Goal: Information Seeking & Learning: Learn about a topic

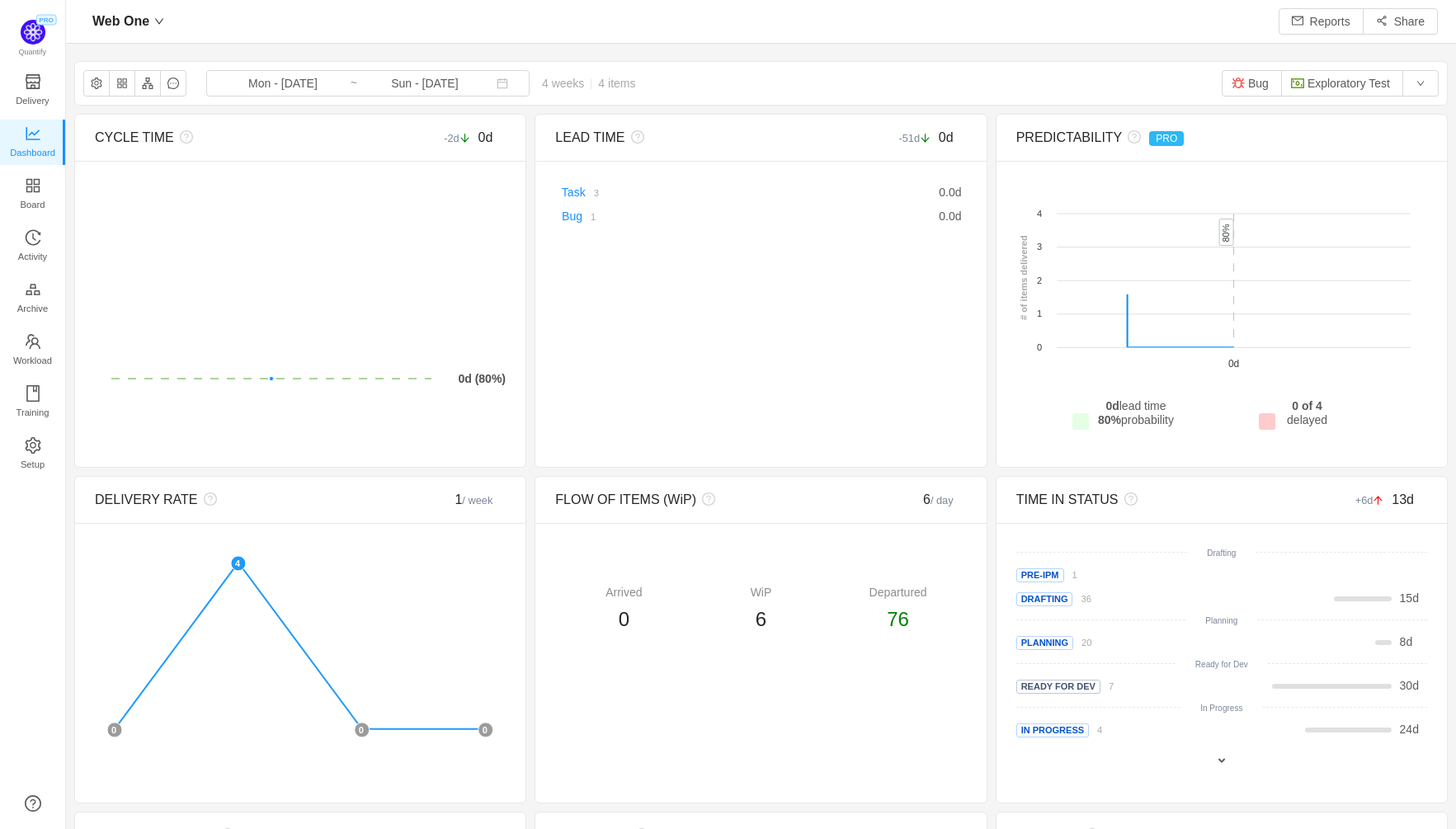
scroll to position [829, 1390]
click at [152, 31] on div "Web One" at bounding box center [128, 21] width 88 height 26
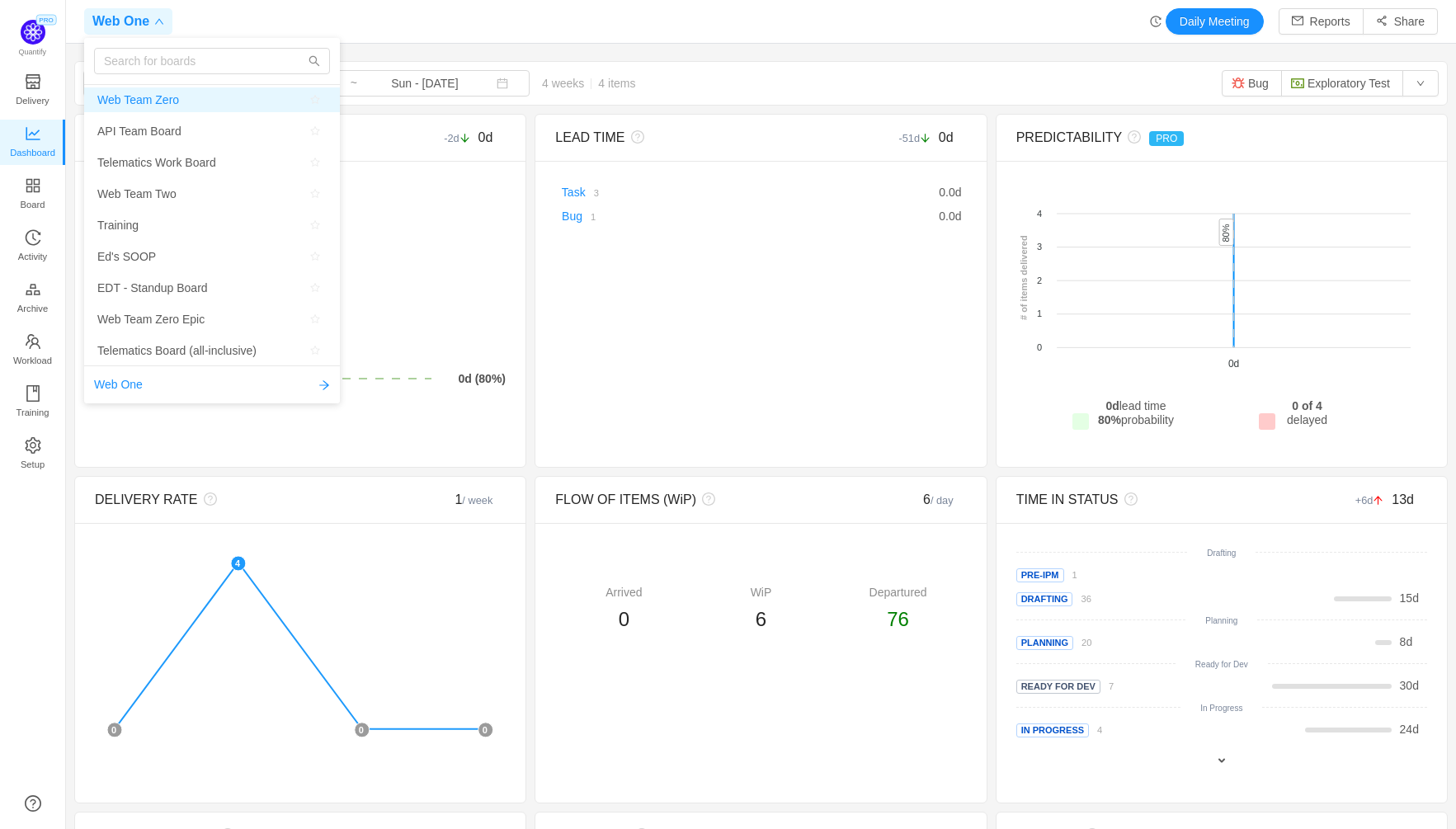
click at [191, 100] on span "Web Team Zero" at bounding box center [211, 99] width 229 height 24
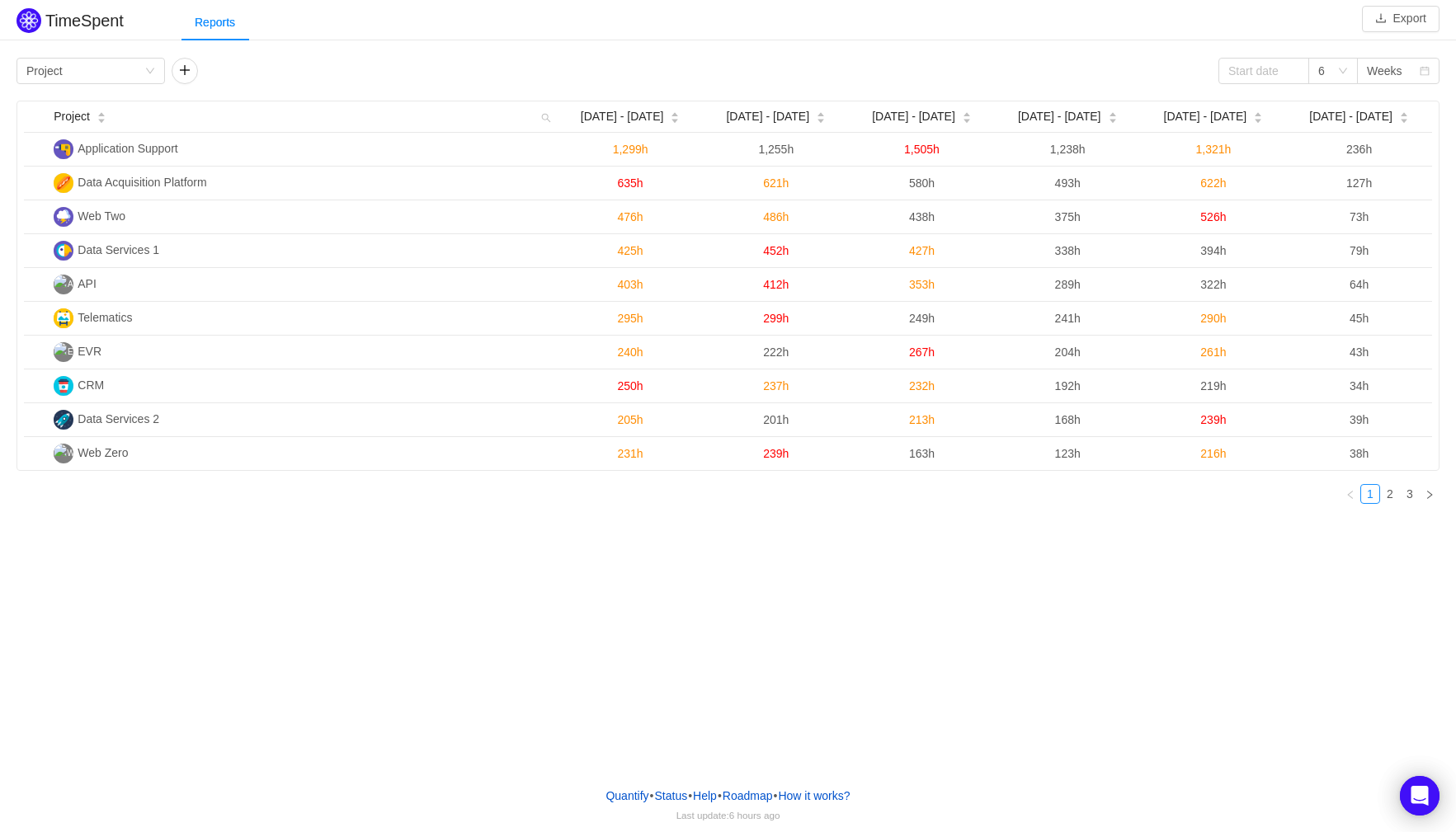
click at [1006, 649] on div "TimeSpent Export Reports Group by Project 6 Weeks Project Aug [DATE] - [DATE] -…" at bounding box center [728, 386] width 1456 height 773
click at [1383, 78] on div "Weeks" at bounding box center [1384, 71] width 35 height 24
click at [1385, 136] on li "Months" at bounding box center [1398, 130] width 83 height 26
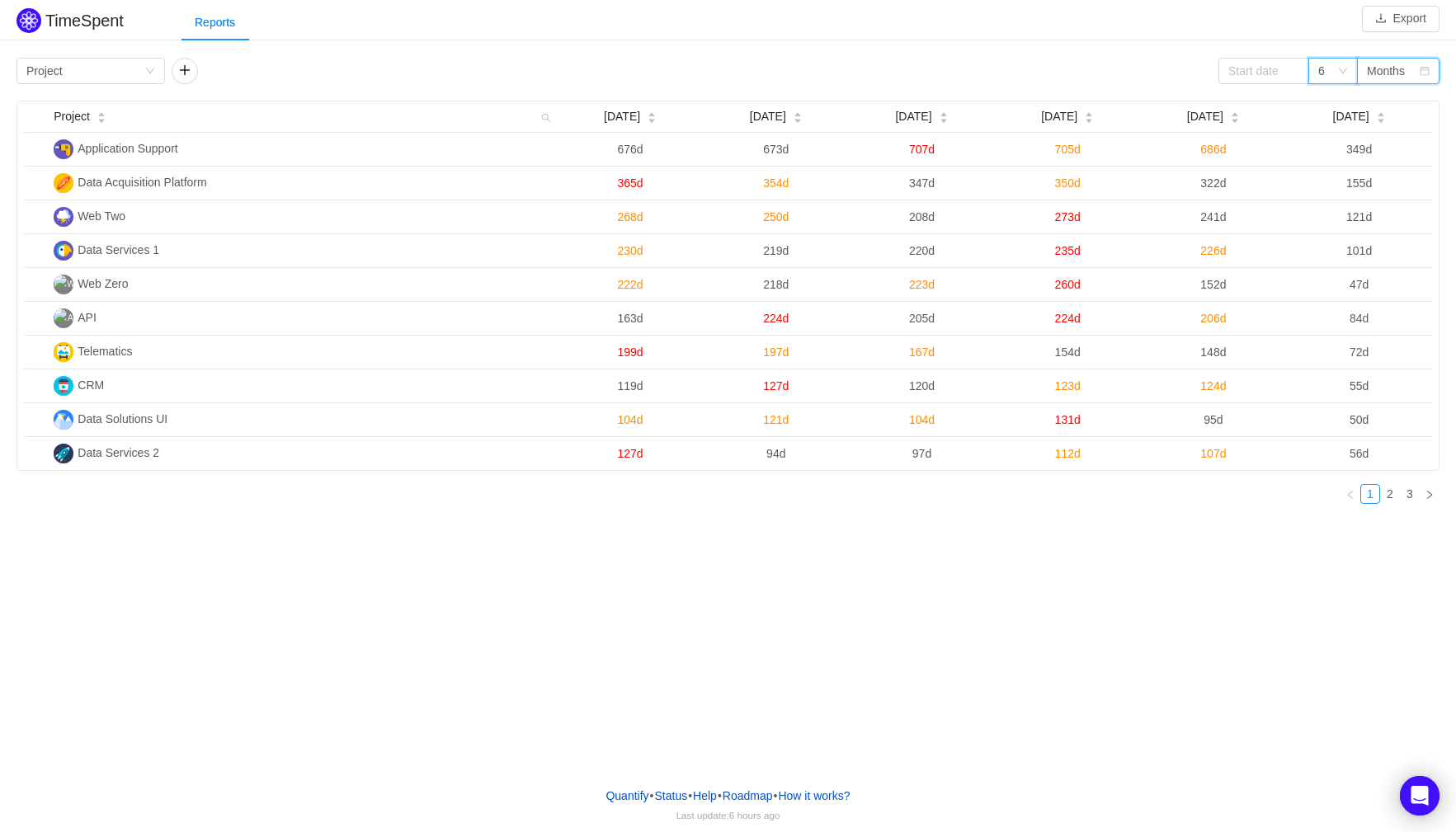
click at [1329, 78] on div "6" at bounding box center [1327, 71] width 19 height 24
click at [1240, 543] on div "TimeSpent Export Reports Group by Project 6 Months Project Apr 2025 May 2025 Ju…" at bounding box center [728, 386] width 1456 height 773
click at [146, 60] on div "Group by Project" at bounding box center [91, 71] width 149 height 26
click at [499, 71] on div "Group by Project 6 Months" at bounding box center [727, 71] width 1422 height 26
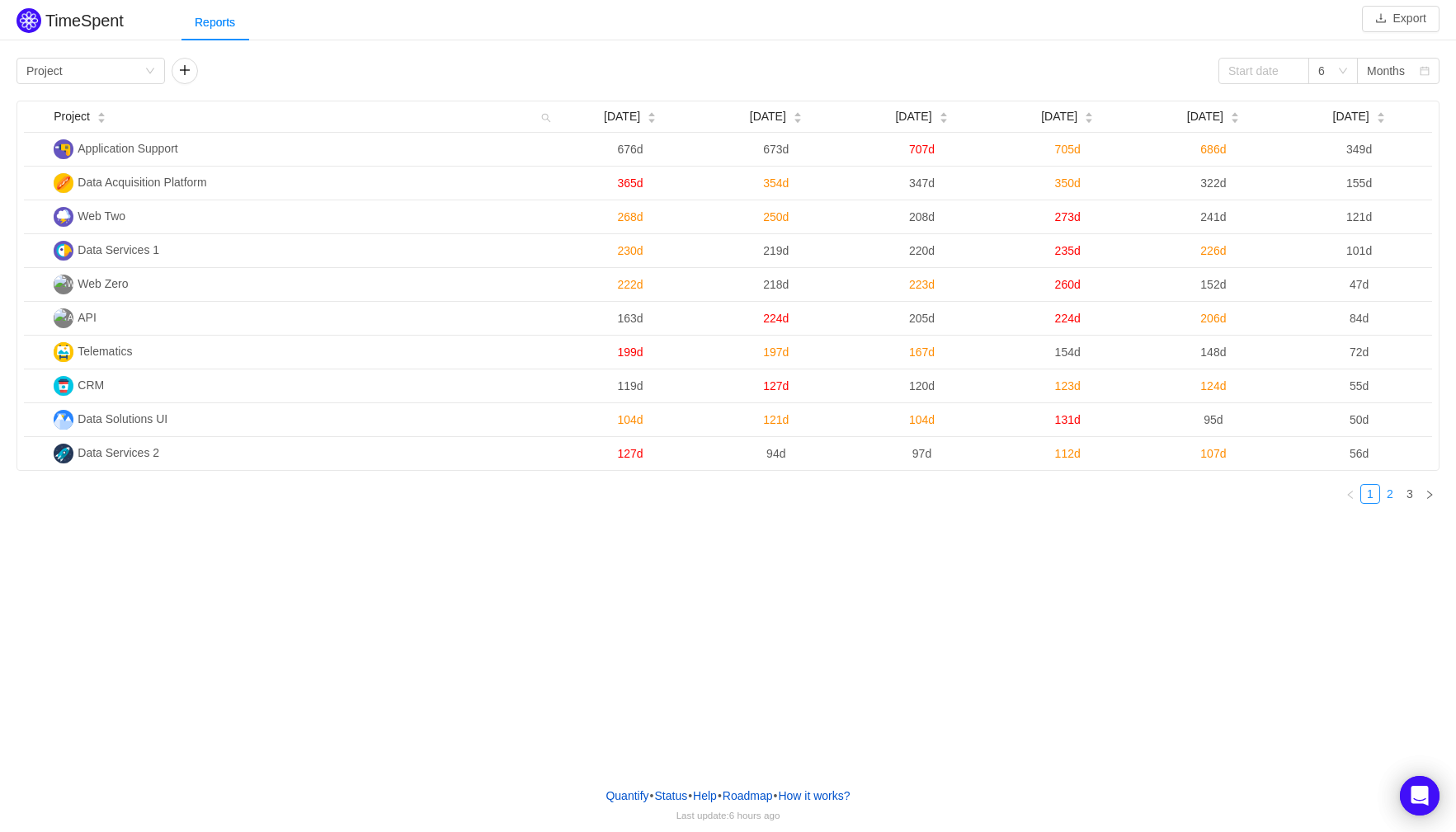
click at [1392, 492] on link "2" at bounding box center [1390, 494] width 18 height 18
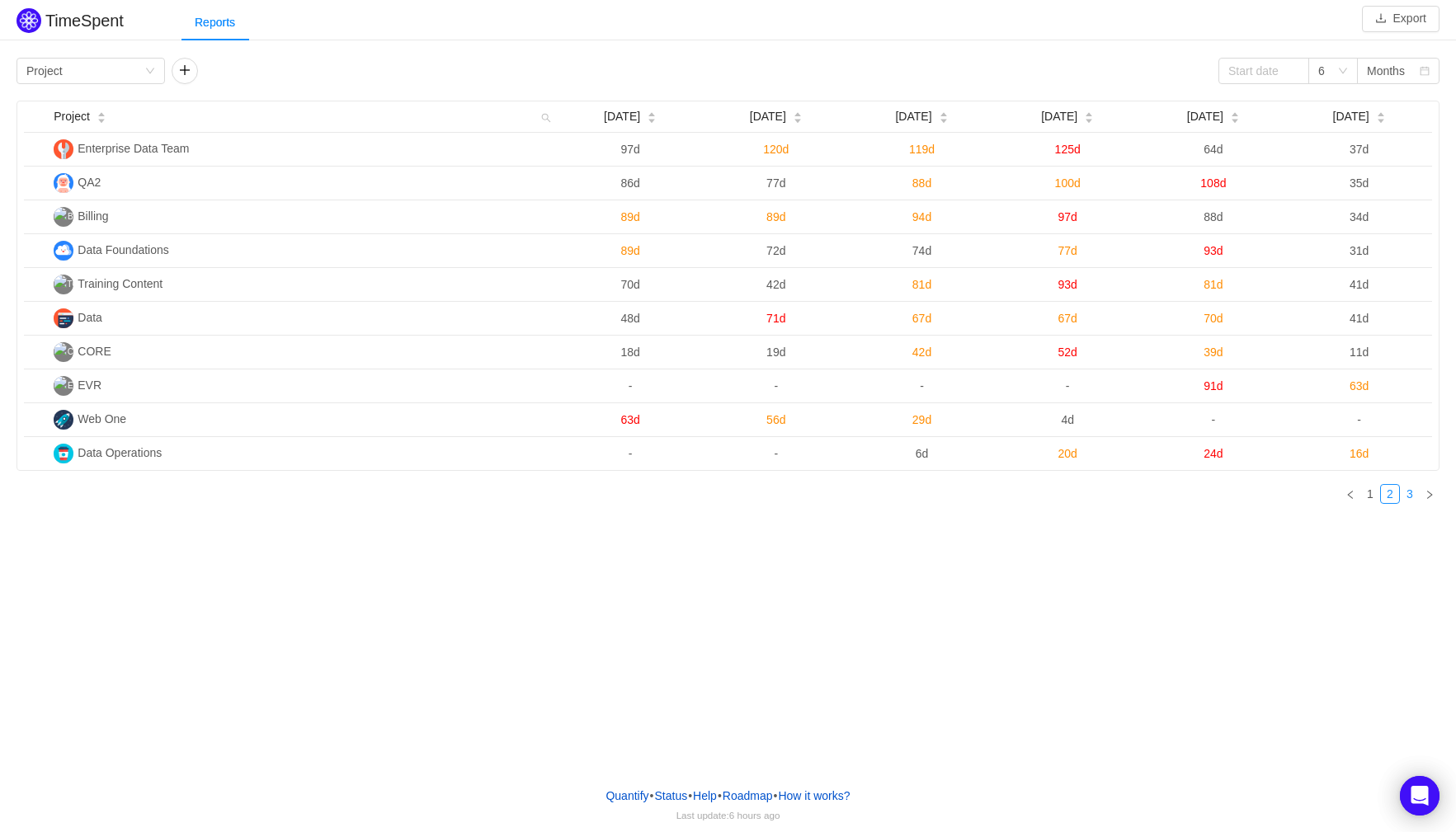
click at [1405, 494] on link "3" at bounding box center [1410, 494] width 18 height 18
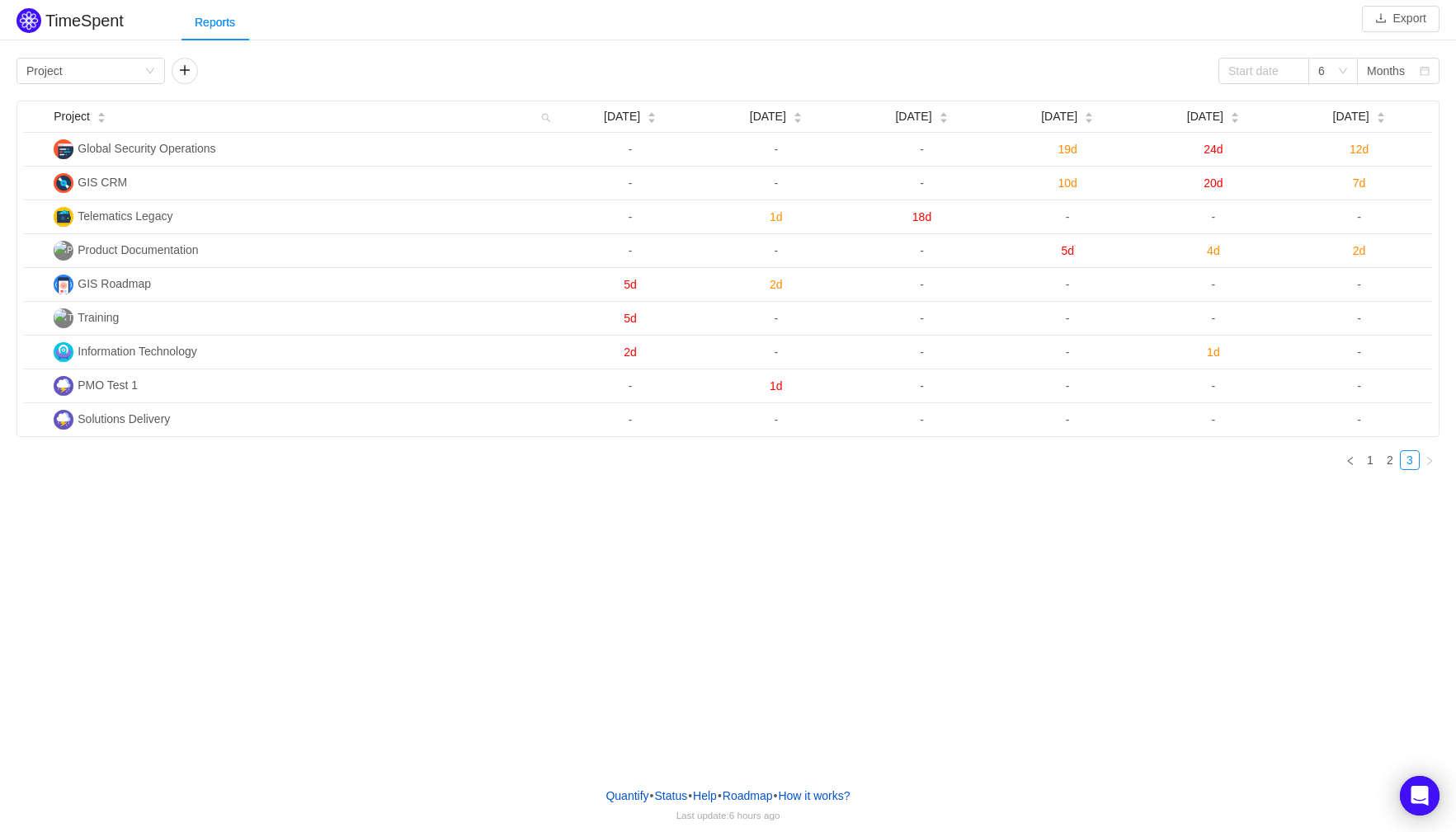
click at [1367, 504] on div "TimeSpent Export Reports Group by Project 6 Months Project Apr 2025 May 2025 Ju…" at bounding box center [728, 386] width 1456 height 773
click at [1390, 470] on li "2" at bounding box center [1390, 460] width 20 height 20
